Goal: Information Seeking & Learning: Understand process/instructions

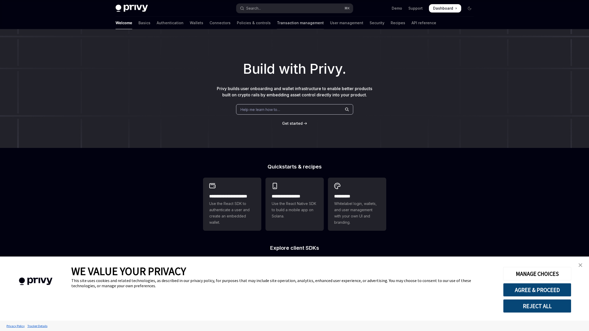
type textarea "*"
click at [274, 9] on button "Search... ⌘ K" at bounding box center [294, 8] width 117 height 9
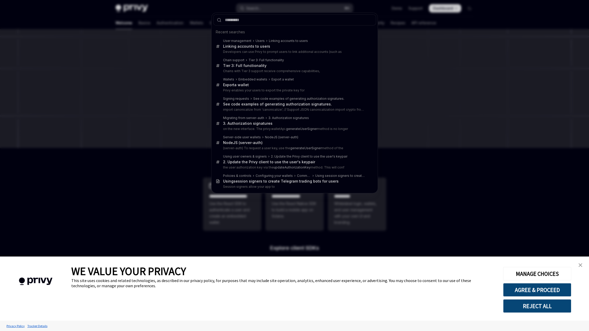
type input "**********"
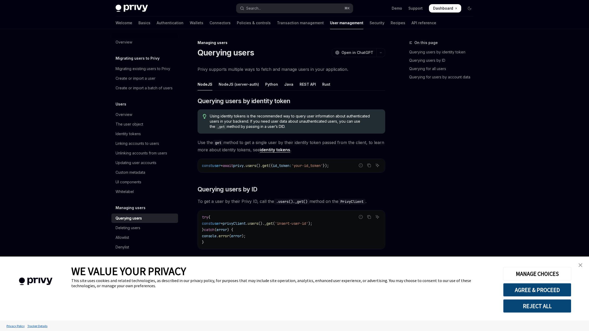
type textarea "*"
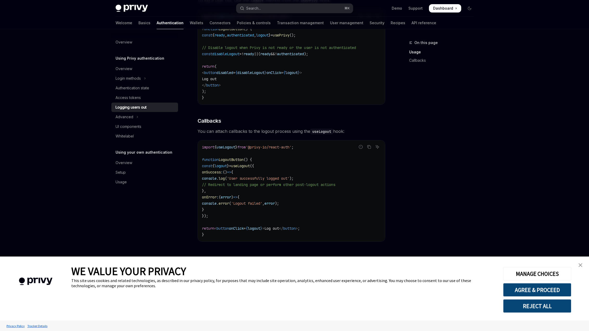
scroll to position [153, 0]
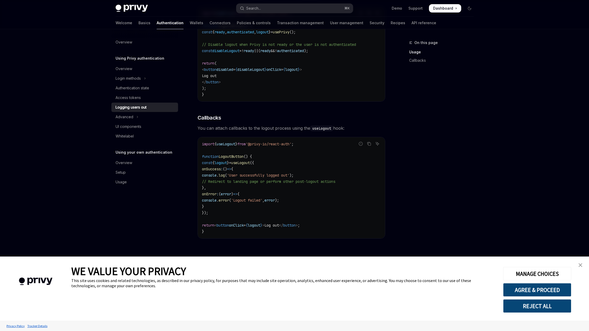
drag, startPoint x: 217, startPoint y: 213, endPoint x: 193, endPoint y: 163, distance: 55.8
click at [193, 162] on div "Using Privy authentication Logging users out OpenAI Open in ChatGPT OpenAI Open…" at bounding box center [242, 109] width 287 height 444
copy code "const { logout } = useLogout ({ onSuccess : () => { console . log ( 'User succe…"
click at [231, 192] on span "error" at bounding box center [226, 194] width 10 height 5
drag, startPoint x: 211, startPoint y: 195, endPoint x: 221, endPoint y: 206, distance: 15.7
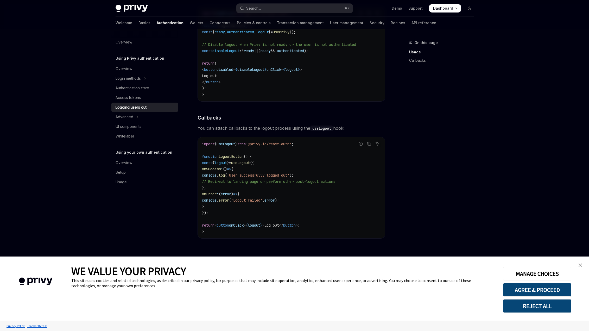
click at [222, 206] on code "import { useLogout } from '@privy-io/react-auth' ; function LogoutButton () { c…" at bounding box center [291, 188] width 179 height 94
copy code "onError : ( error ) => { console . error ( 'Logout failed' , error ); }"
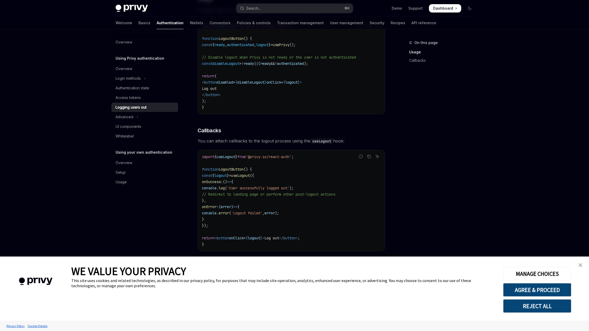
scroll to position [140, 0]
drag, startPoint x: 261, startPoint y: 158, endPoint x: 305, endPoint y: 159, distance: 43.5
click at [292, 159] on span "'@privy-io/react-auth'" at bounding box center [269, 157] width 46 height 5
copy span "@privy-io/react-auth"
click at [139, 99] on div "Access tokens" at bounding box center [128, 98] width 25 height 6
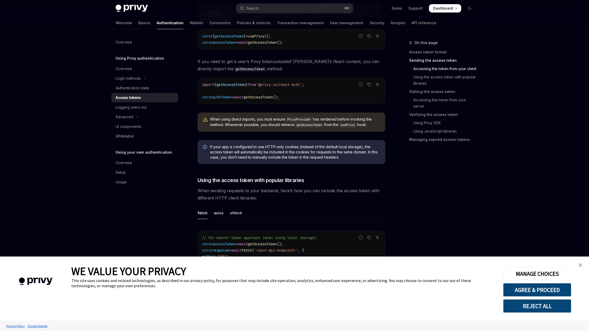
scroll to position [301, 0]
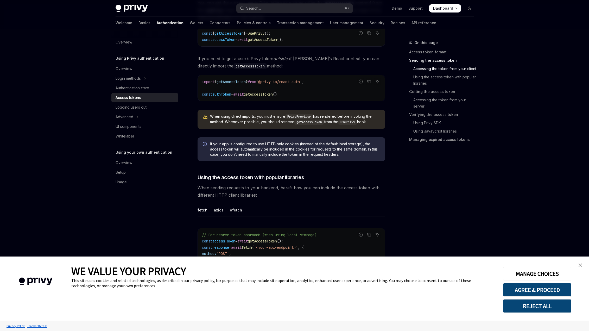
click at [244, 34] on span "getAccessToken" at bounding box center [229, 33] width 29 height 5
copy span "getAccessToken"
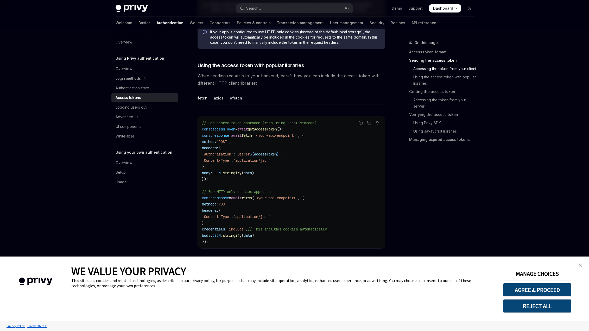
scroll to position [447, 0]
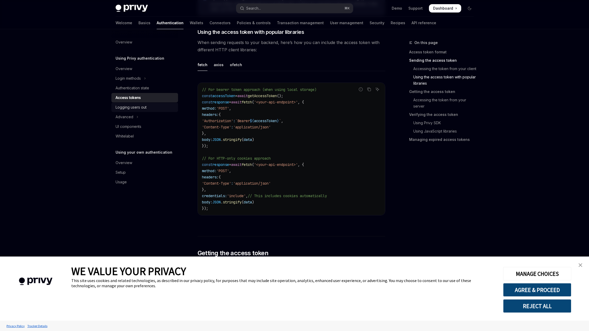
click at [139, 108] on div "Logging users out" at bounding box center [131, 107] width 31 height 6
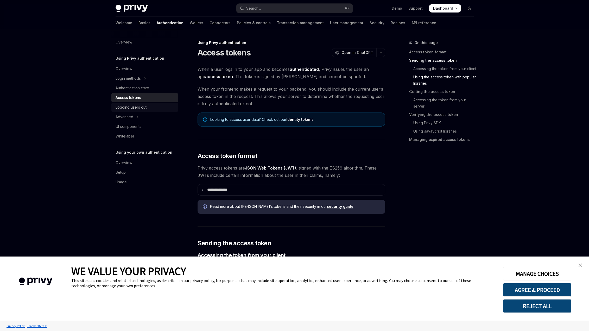
type textarea "*"
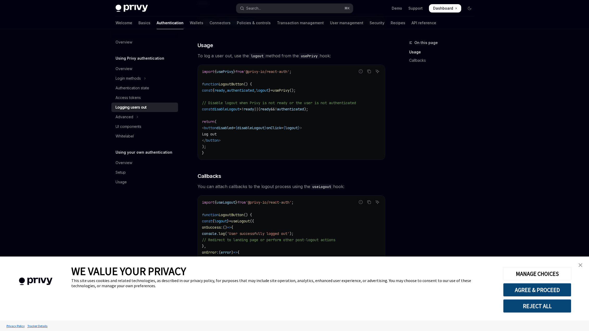
scroll to position [153, 0]
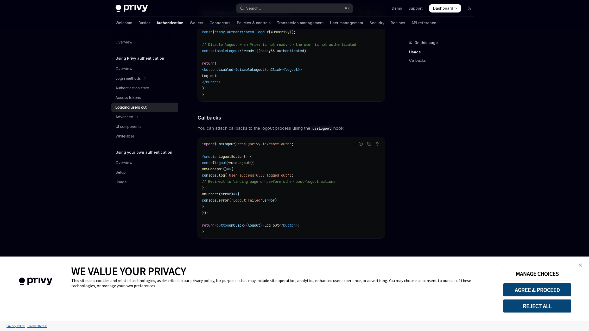
click at [250, 163] on span "useLogout" at bounding box center [240, 162] width 19 height 5
copy span "useLogout"
